Goal: Obtain resource: Download file/media

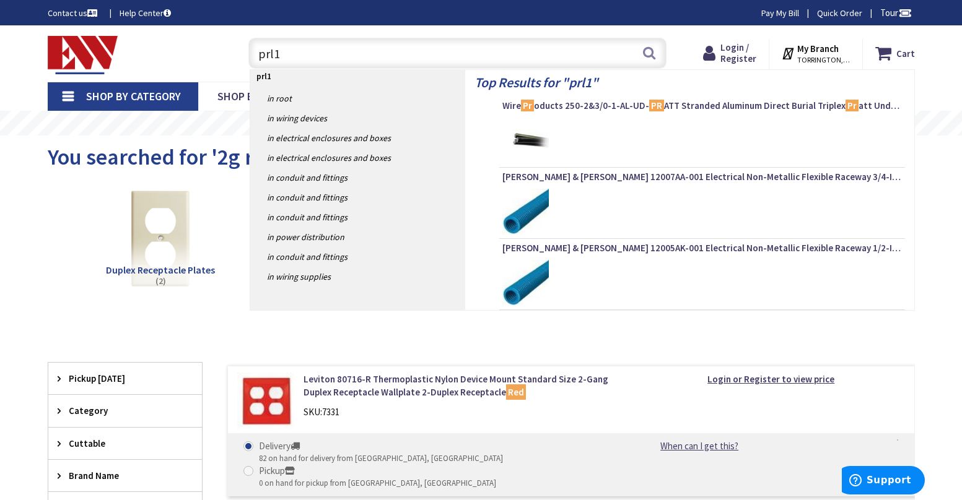
type input "prl1x"
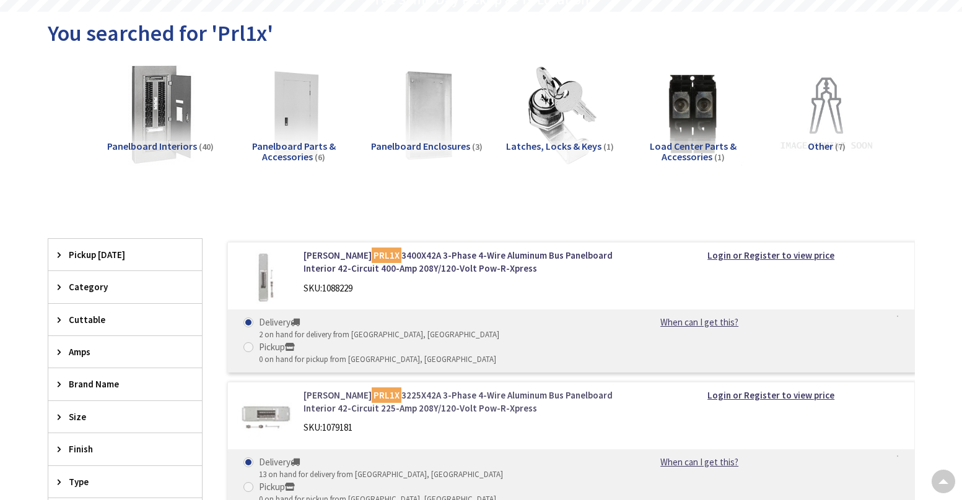
click at [370, 389] on link "[PERSON_NAME] PRL1X 3225X42A 3-Phase 4-Wire Aluminum Bus Panelboard Interior 42…" at bounding box center [460, 402] width 315 height 27
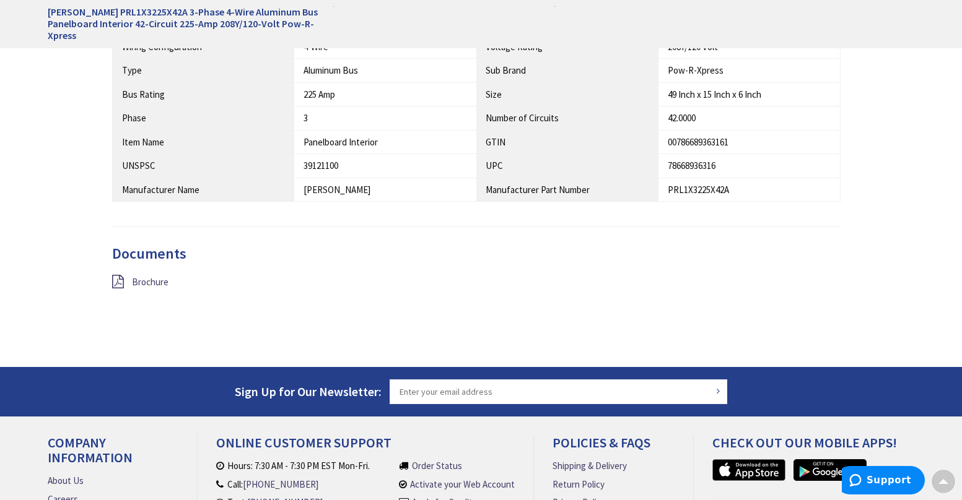
scroll to position [666, 0]
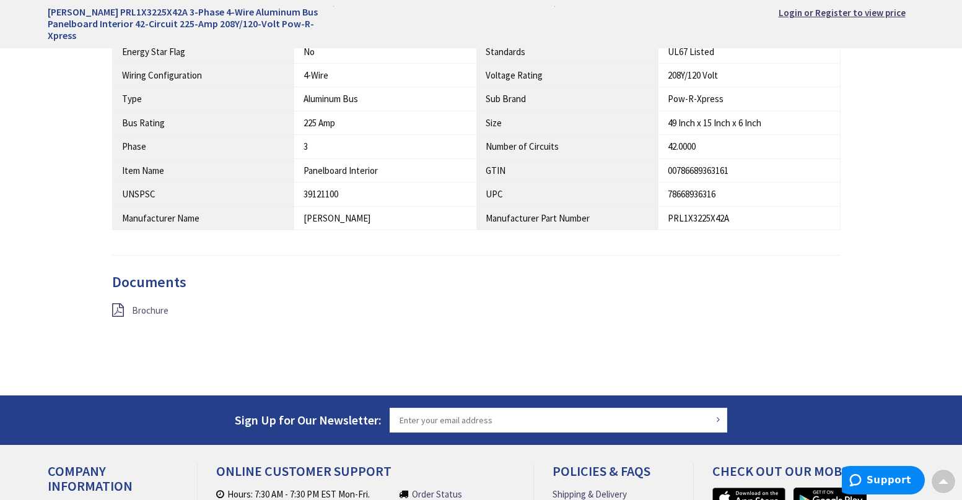
click at [151, 308] on span "Brochure" at bounding box center [150, 311] width 37 height 12
